Goal: Information Seeking & Learning: Learn about a topic

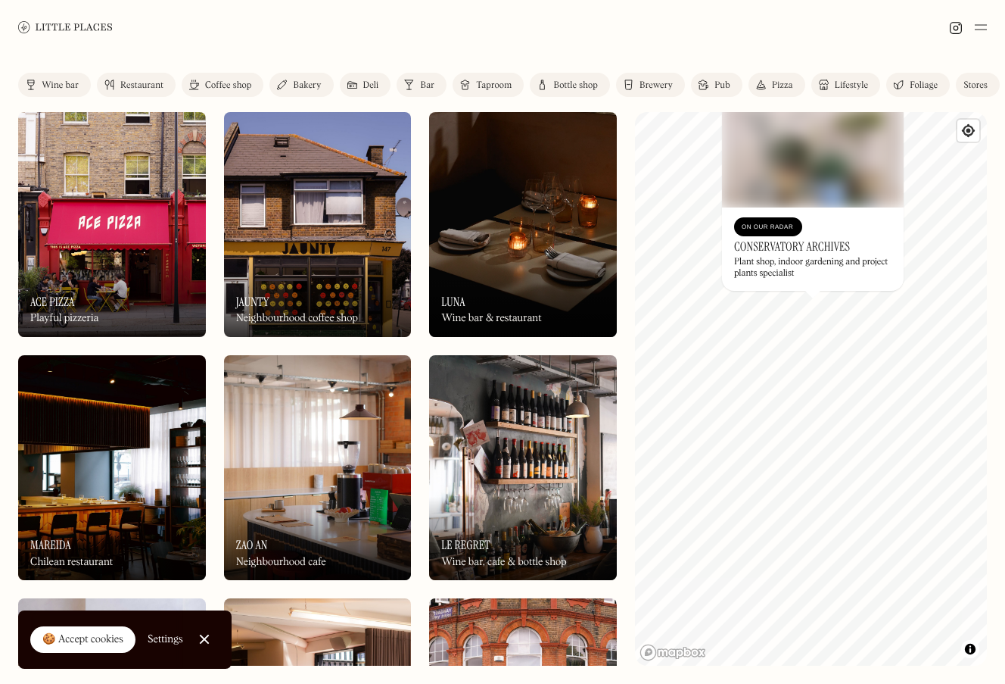
click at [791, 244] on h3 "Conservatory Archives" at bounding box center [792, 246] width 116 height 14
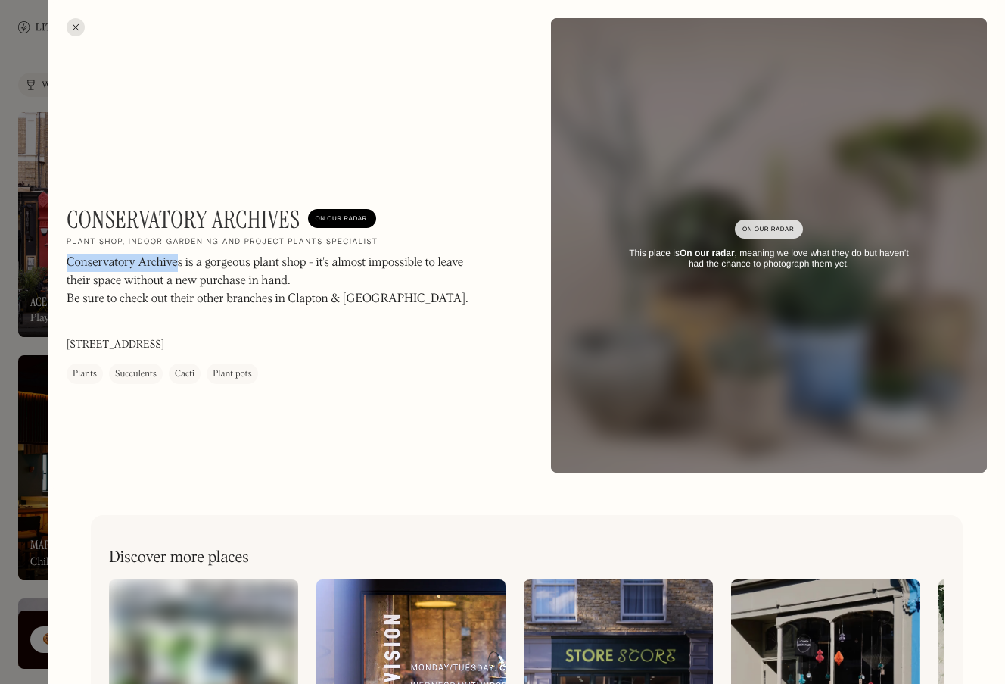
drag, startPoint x: 67, startPoint y: 263, endPoint x: 178, endPoint y: 262, distance: 110.5
click at [178, 262] on p "Conservatory Archives is a gorgeous plant shop - it's almost impossible to leav…" at bounding box center [271, 290] width 409 height 73
click at [39, 350] on div at bounding box center [502, 342] width 1005 height 684
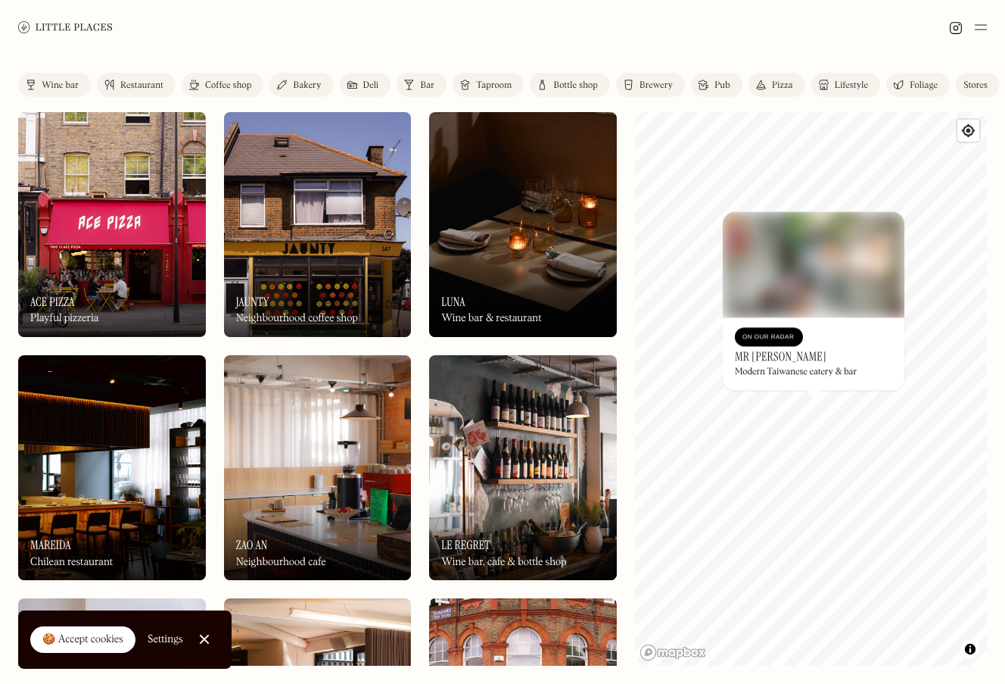
click at [789, 381] on div "© Mapbox © OpenStreetMap Improve this map On Our Radar Mr [PERSON_NAME] Modern …" at bounding box center [811, 388] width 352 height 553
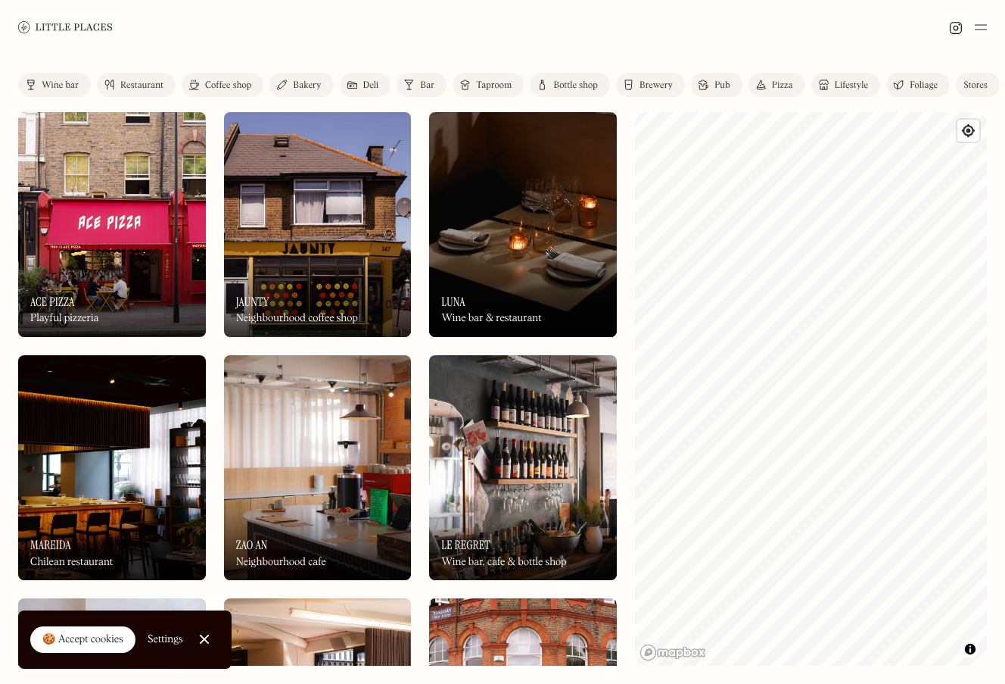
click at [989, 79] on link "Stores" at bounding box center [978, 85] width 44 height 24
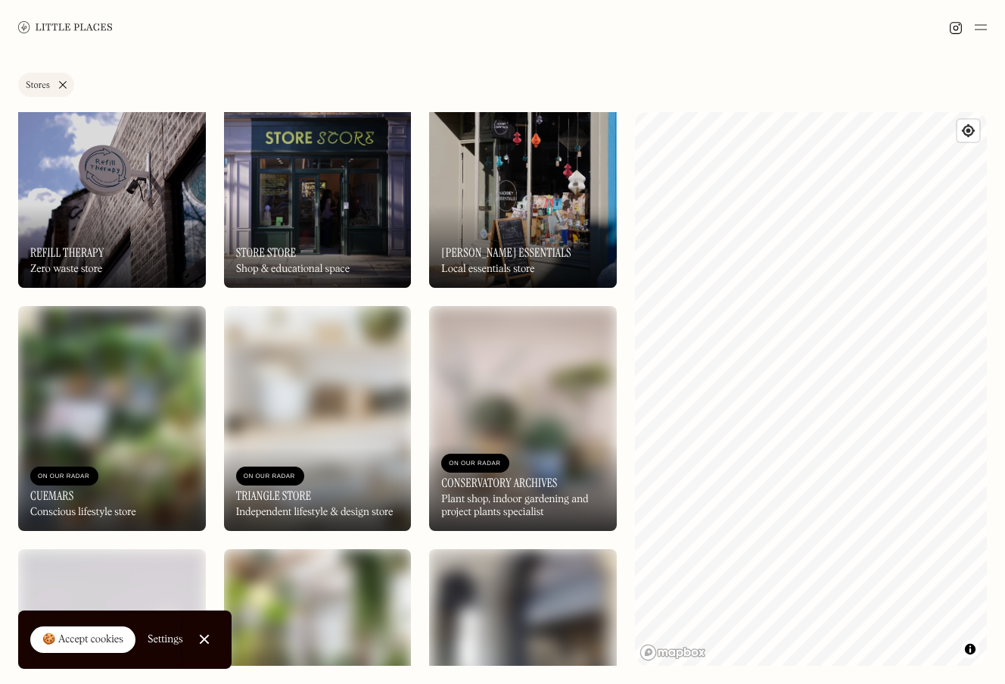
scroll to position [541, 0]
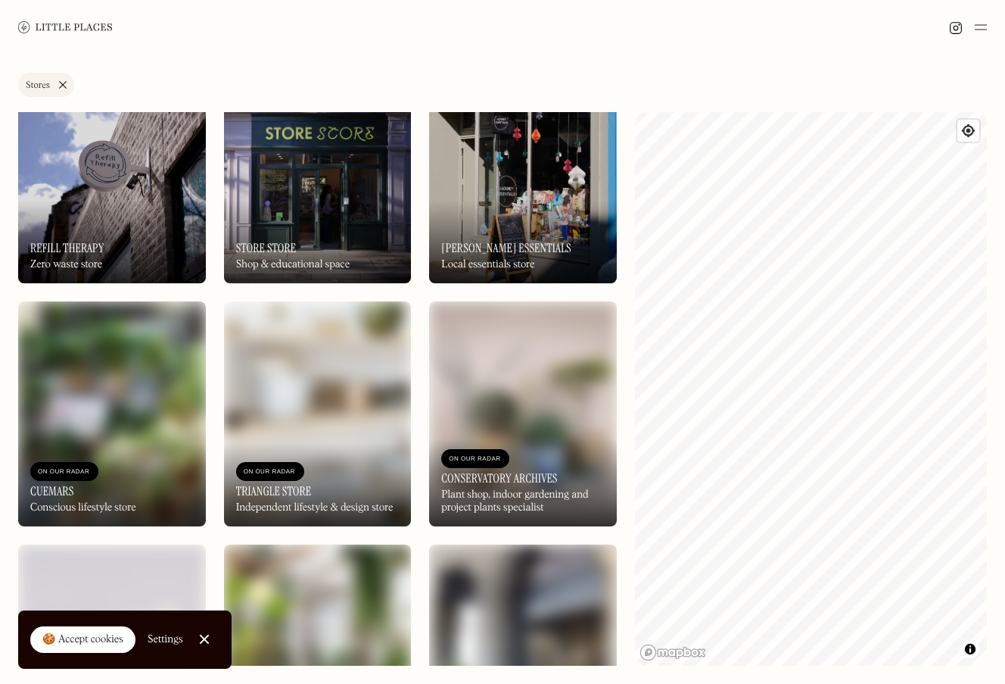
click at [497, 219] on div "On Our Radar [PERSON_NAME] Essentials Local essentials store" at bounding box center [523, 241] width 188 height 83
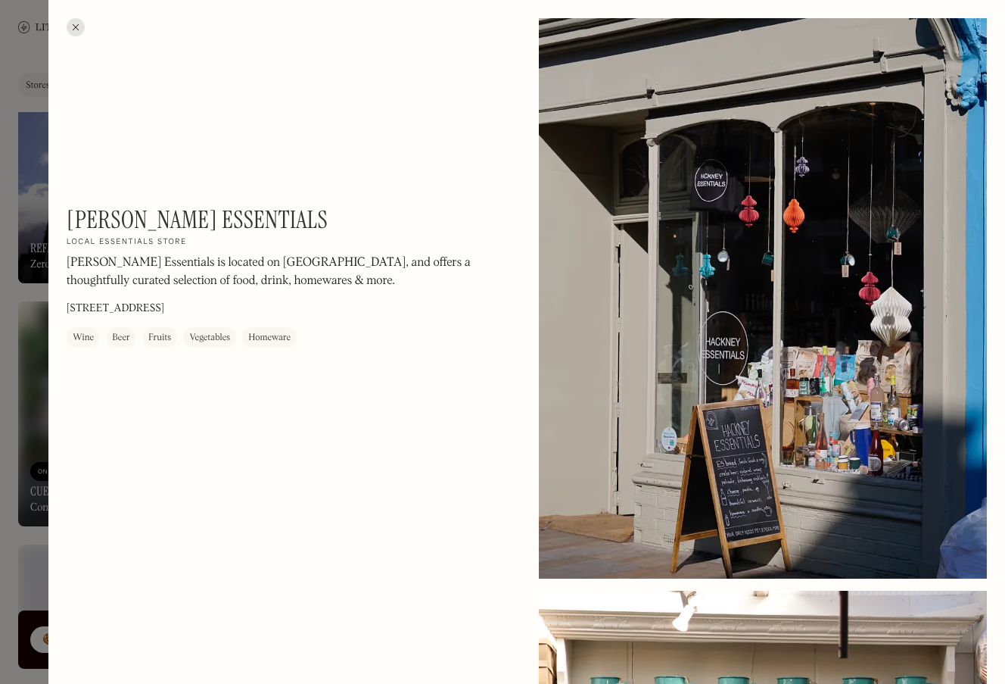
click at [17, 311] on div at bounding box center [502, 342] width 1005 height 684
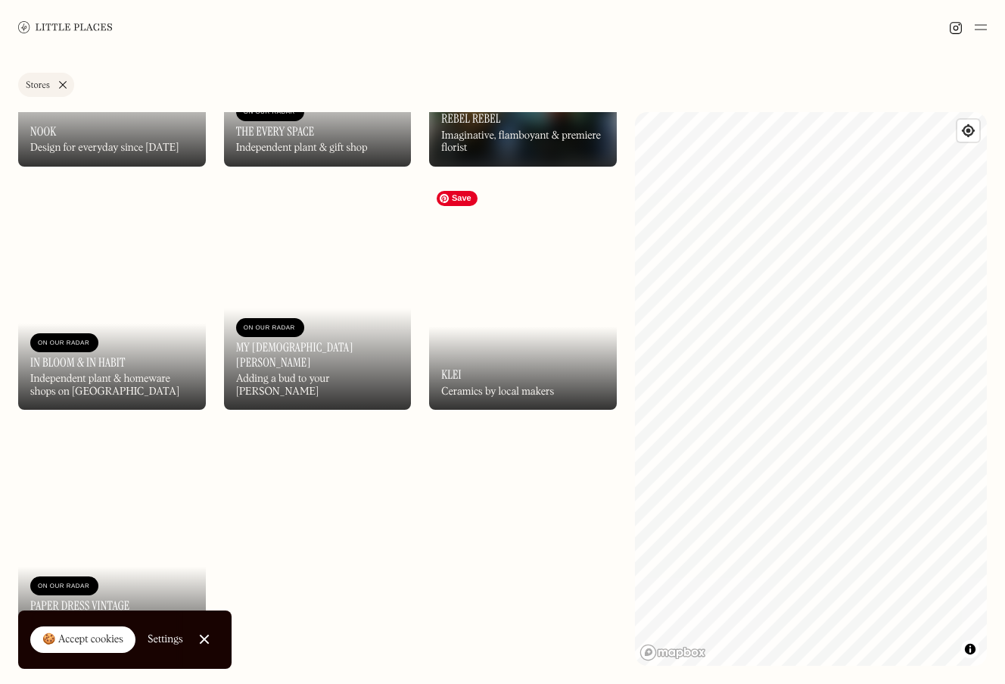
scroll to position [1386, 0]
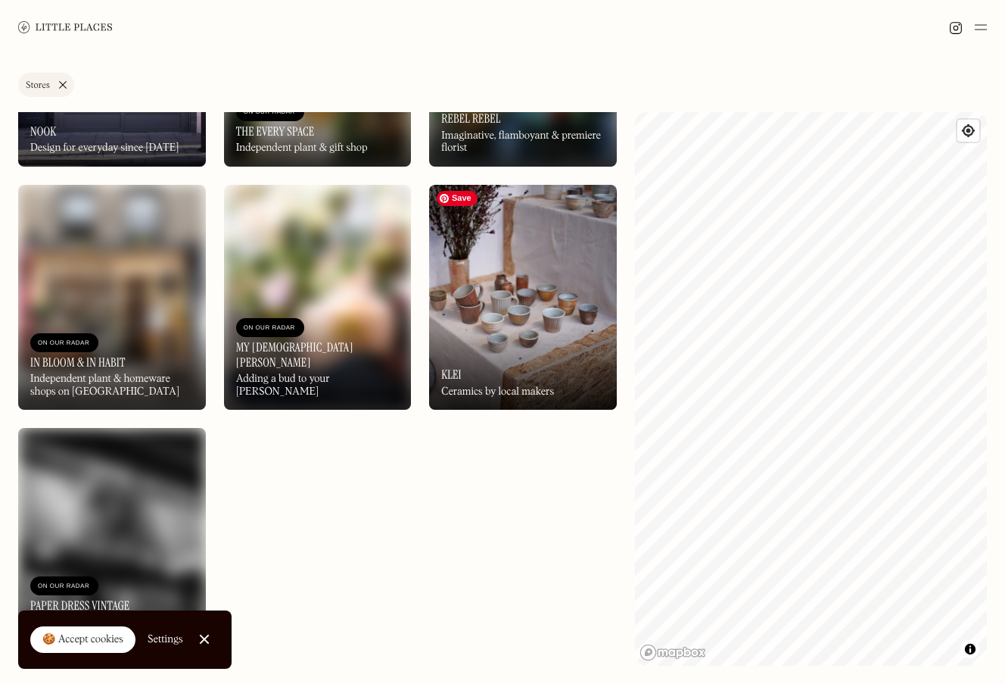
click at [540, 325] on img at bounding box center [523, 297] width 188 height 225
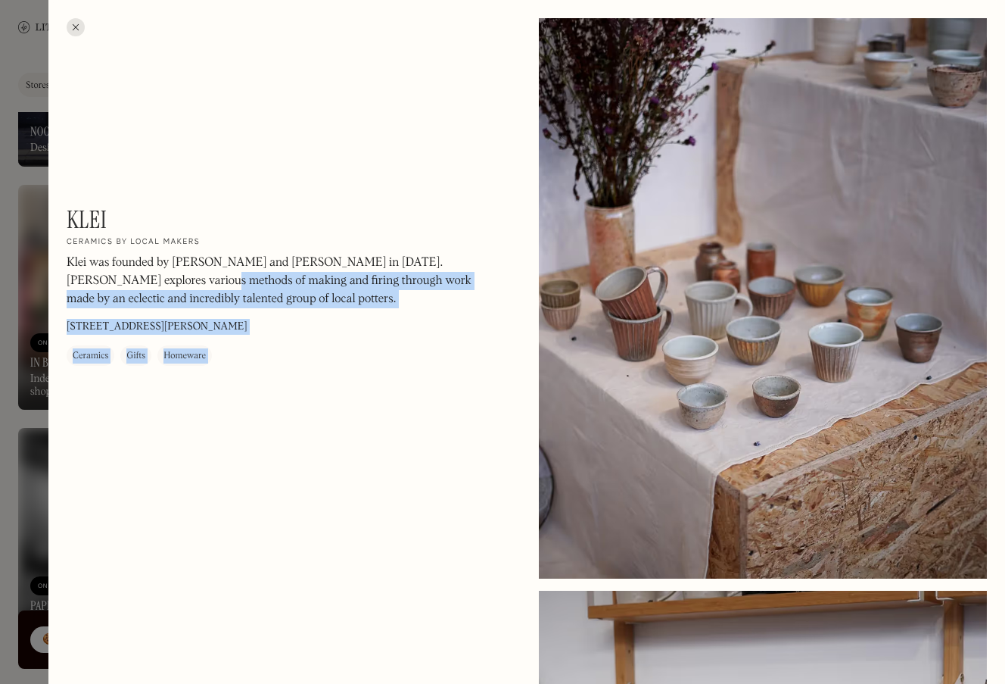
drag, startPoint x: 20, startPoint y: 385, endPoint x: 127, endPoint y: 271, distance: 155.8
click at [127, 271] on div "Klei On Our Radar Ceramics by local makers Klei was founded by [PERSON_NAME] an…" at bounding box center [502, 342] width 1005 height 684
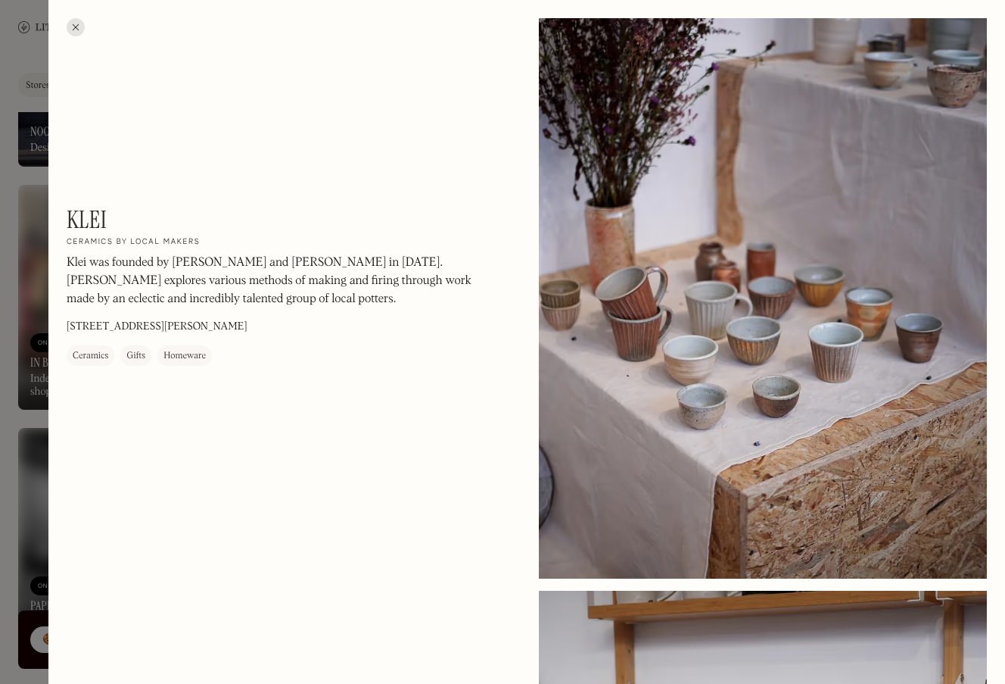
click at [86, 223] on h1 "Klei" at bounding box center [87, 219] width 40 height 29
copy h1 "Klei"
click at [95, 357] on div "Ceramics" at bounding box center [91, 355] width 36 height 15
click at [27, 71] on div at bounding box center [502, 342] width 1005 height 684
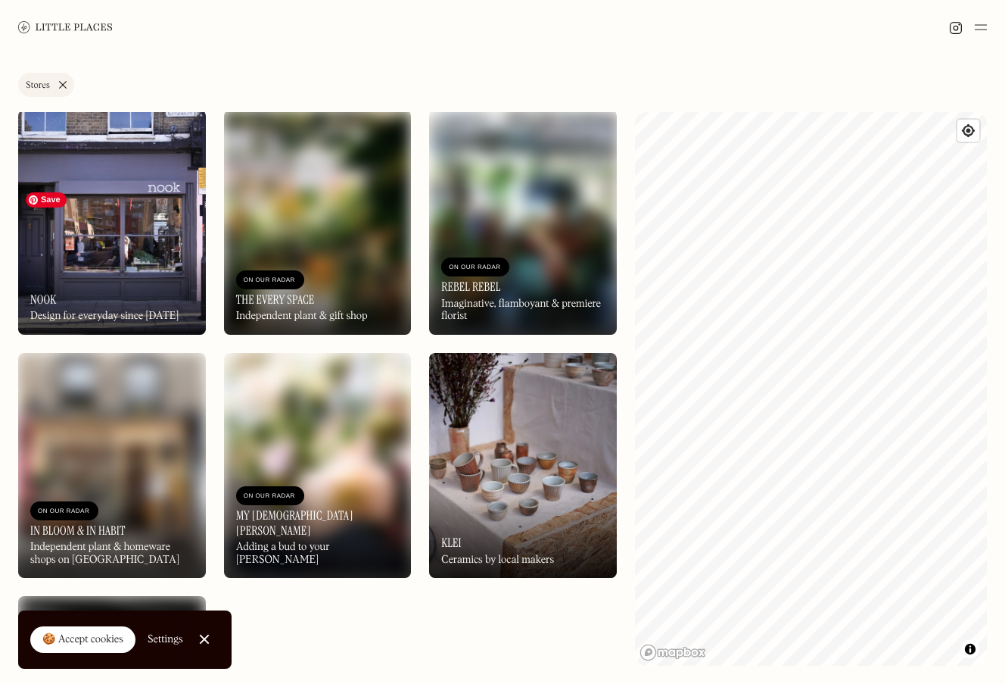
scroll to position [1163, 0]
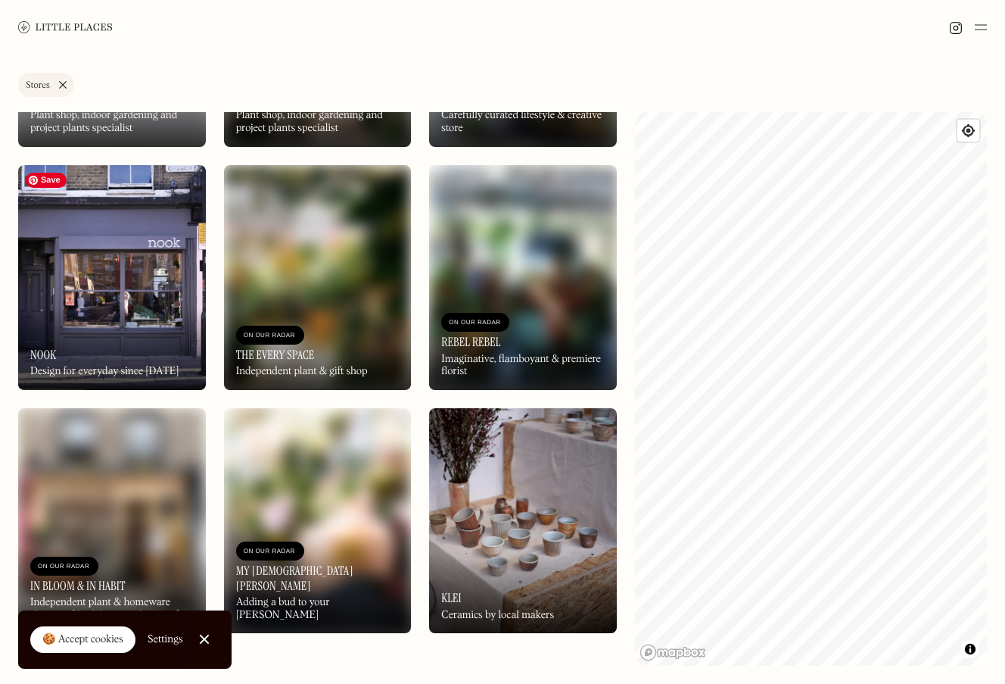
click at [115, 280] on img at bounding box center [112, 277] width 188 height 225
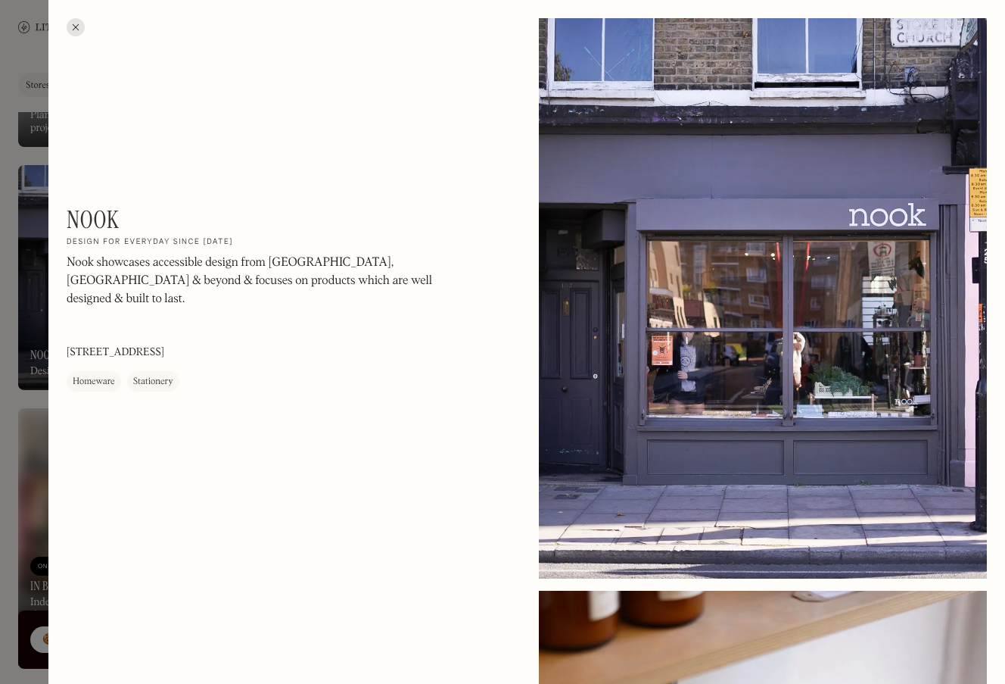
click at [28, 312] on div at bounding box center [502, 342] width 1005 height 684
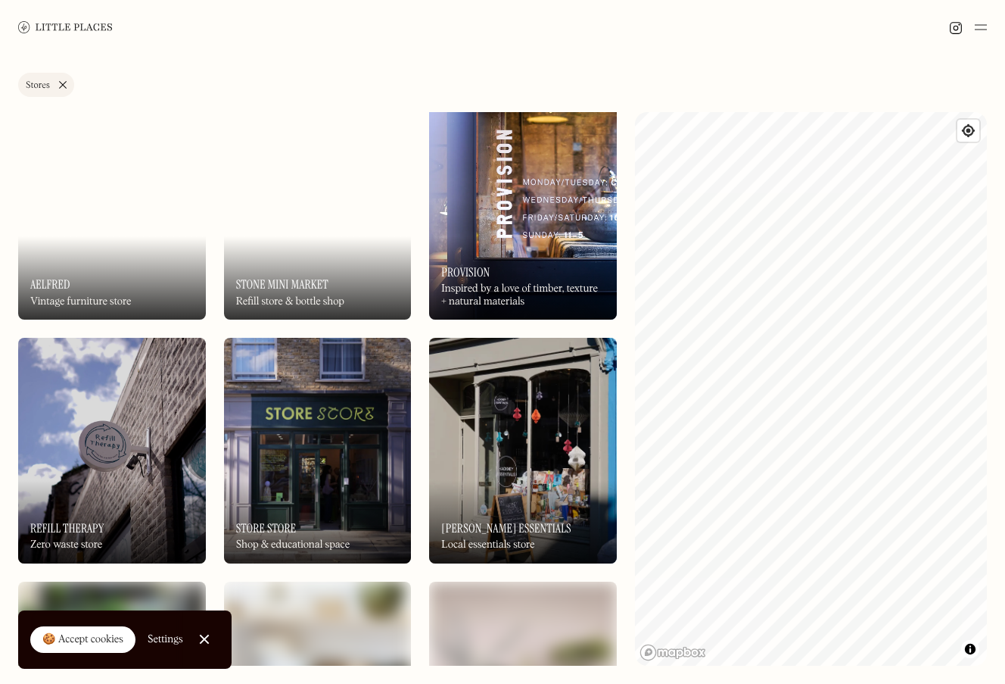
scroll to position [241, 0]
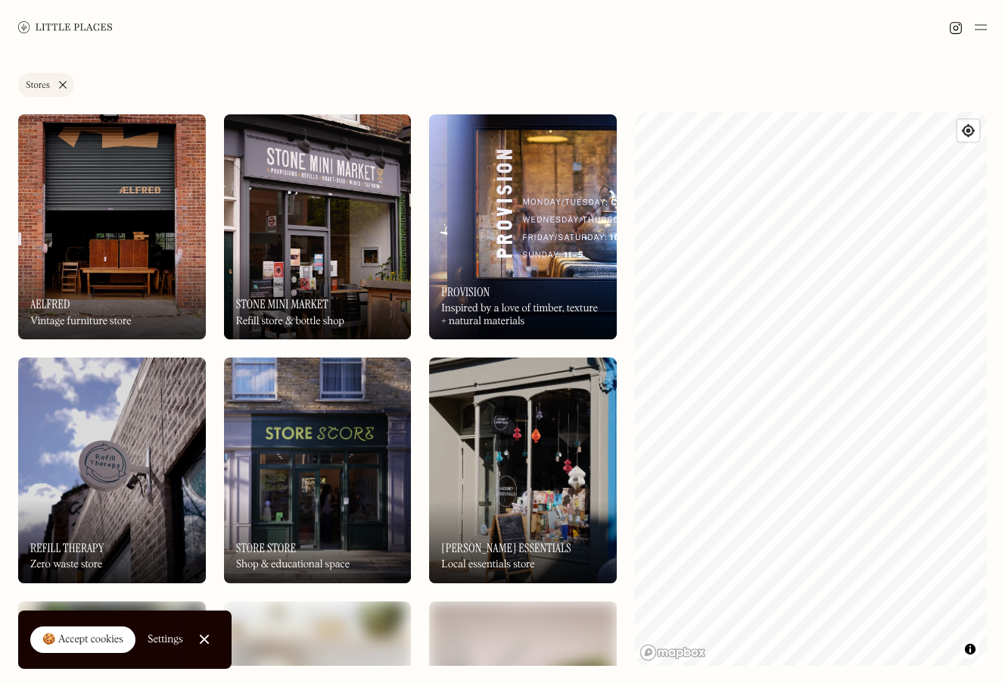
click at [95, 298] on div "On Our Radar Aelfred Vintage furniture store" at bounding box center [112, 297] width 188 height 83
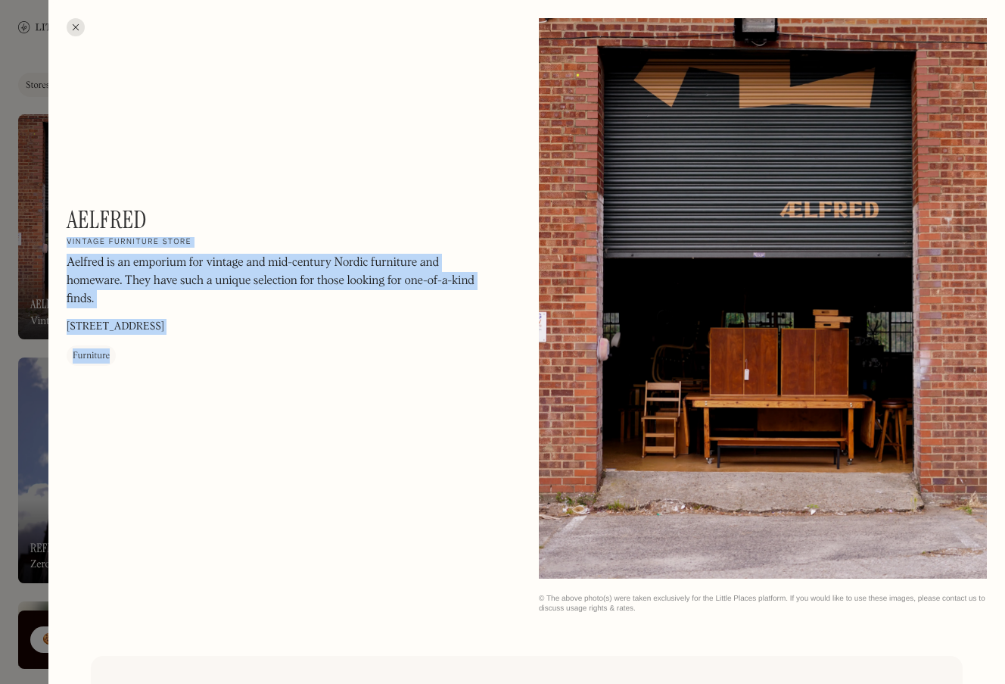
drag, startPoint x: 153, startPoint y: 214, endPoint x: 64, endPoint y: 221, distance: 88.8
click at [64, 221] on div "Aelfred On Our Radar Vintage furniture store Aelfred is an emporium for vintage…" at bounding box center [526, 315] width 957 height 631
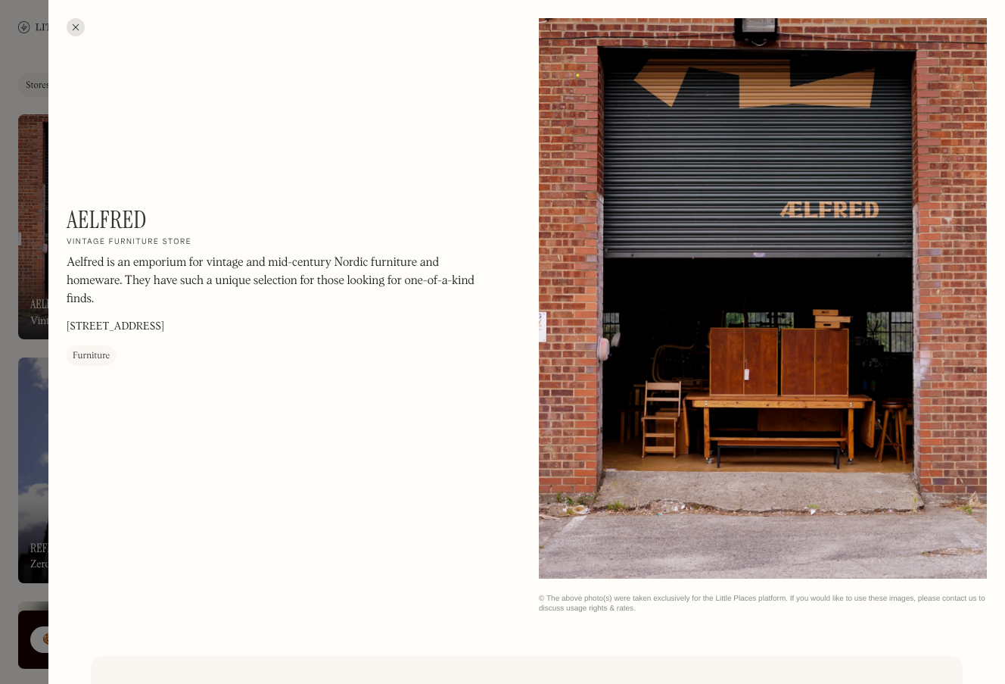
click at [77, 223] on h1 "Aelfred" at bounding box center [107, 219] width 80 height 29
copy h1 "Aelfred"
